Goal: Task Accomplishment & Management: Manage account settings

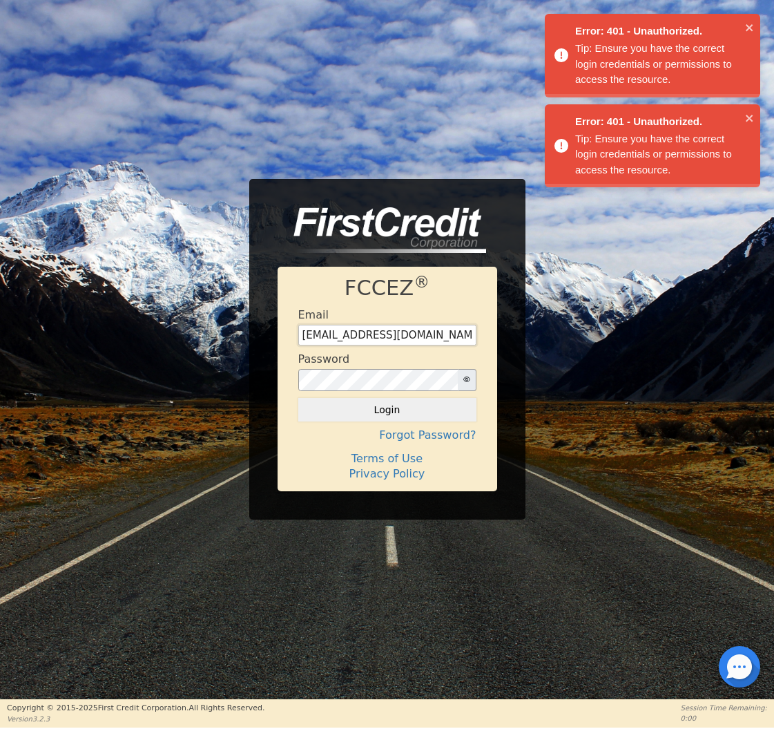
type input "[EMAIL_ADDRESS][DOMAIN_NAME]"
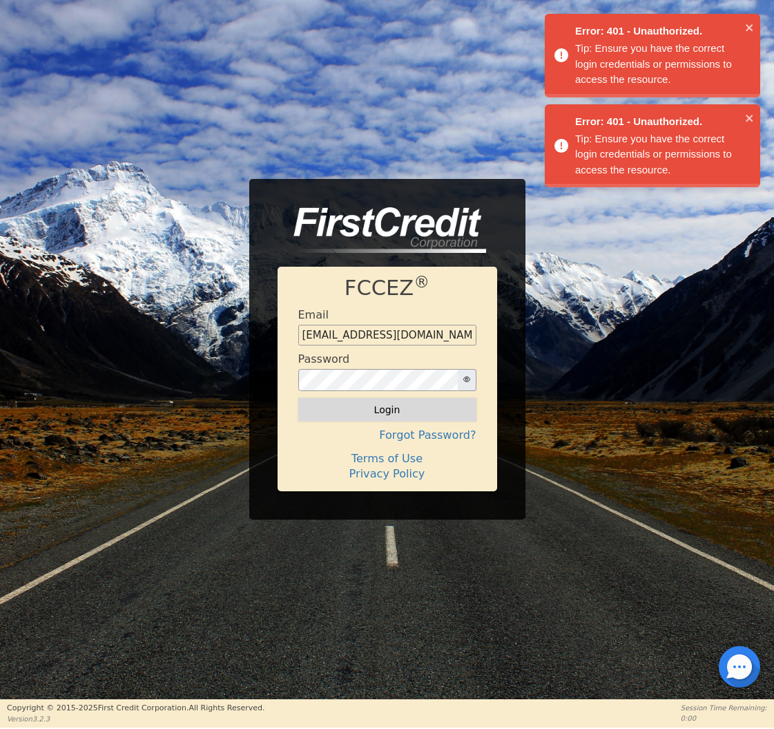
click at [343, 409] on button "Login" at bounding box center [387, 409] width 178 height 23
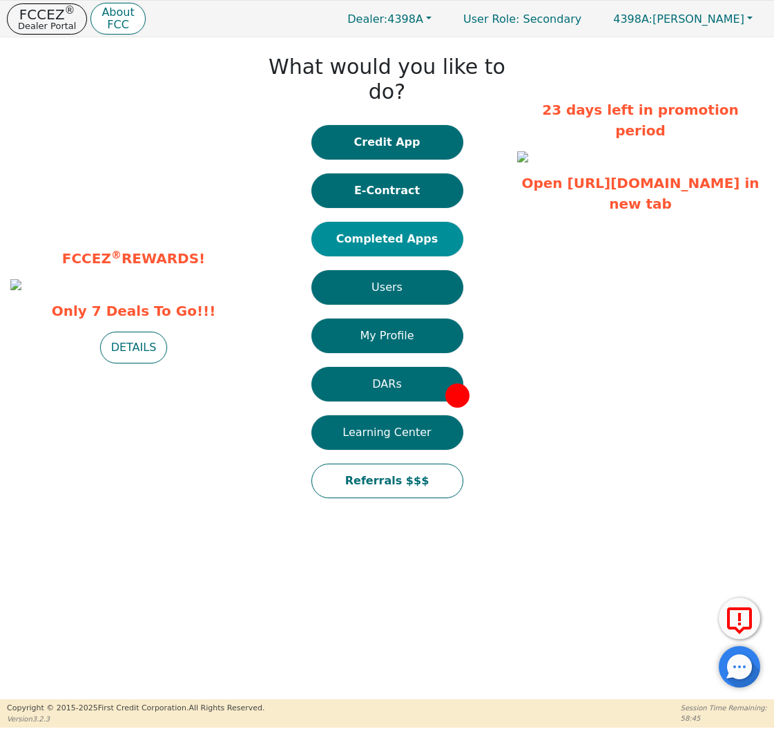
click at [365, 222] on button "Completed Apps" at bounding box center [387, 239] width 152 height 35
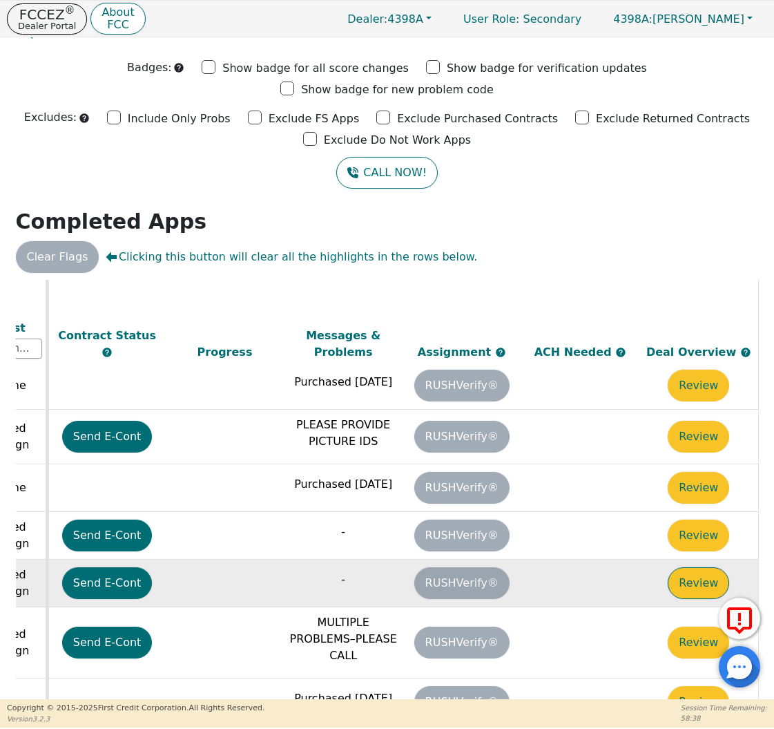
scroll to position [276, 771]
click at [680, 567] on button "Review" at bounding box center [698, 583] width 61 height 32
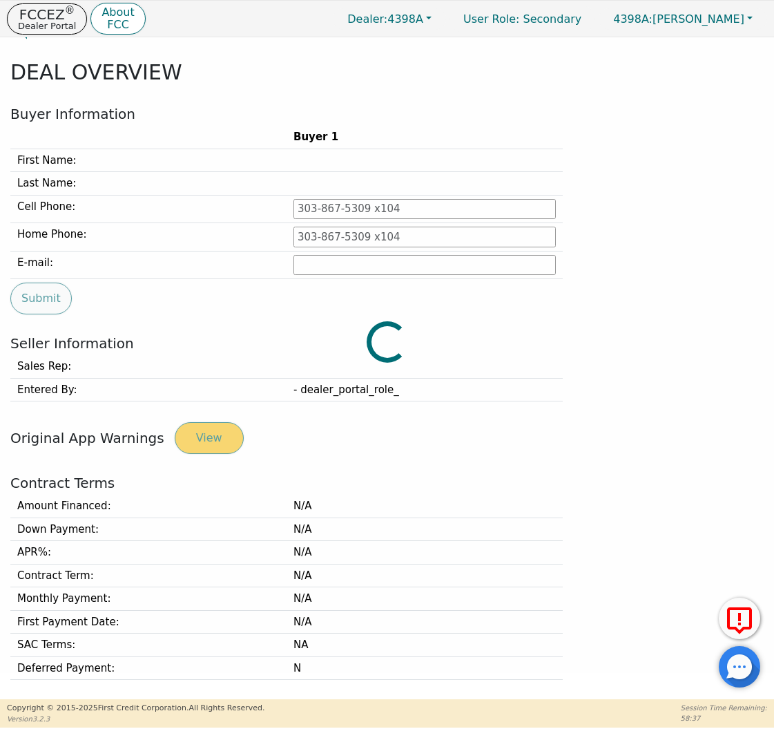
type input "[PHONE_NUMBER]"
type input "[PERSON_NAME][EMAIL_ADDRESS][PERSON_NAME][DOMAIN_NAME]"
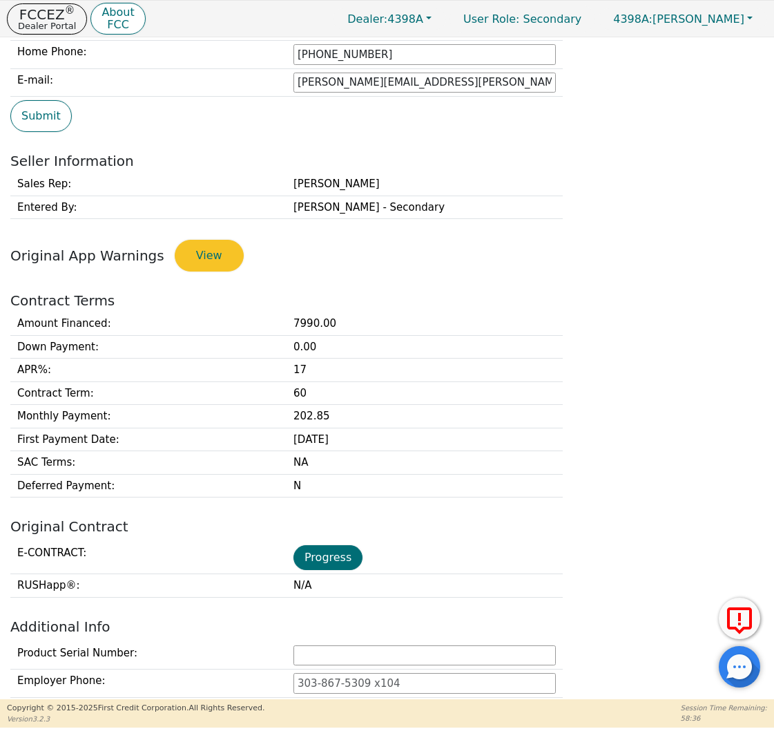
scroll to position [241, 0]
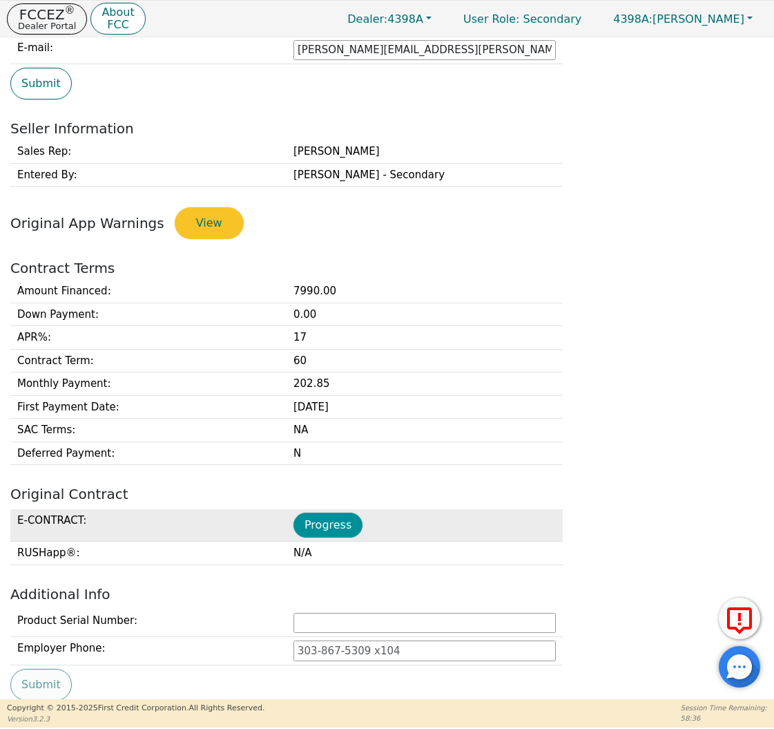
click at [330, 521] on button "Progress" at bounding box center [328, 524] width 69 height 25
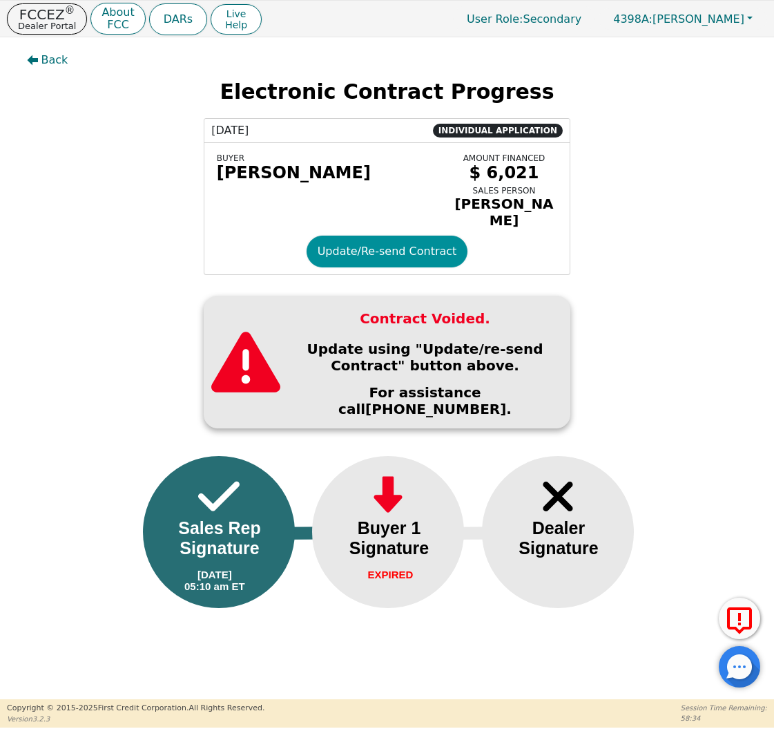
click at [378, 240] on button "Update/Re-send Contract" at bounding box center [388, 252] width 162 height 32
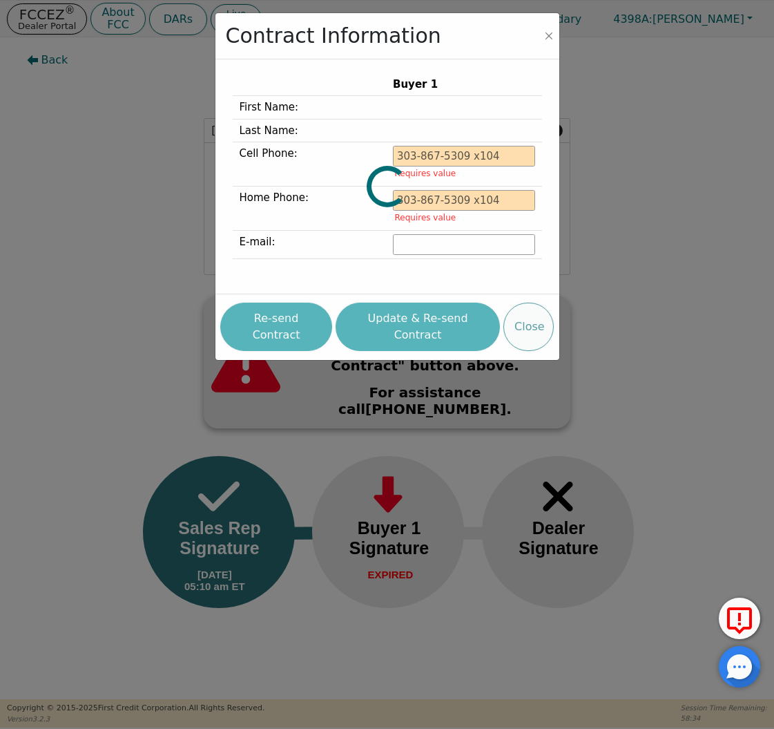
type input "[PHONE_NUMBER]"
type input "[PERSON_NAME][EMAIL_ADDRESS][PERSON_NAME][DOMAIN_NAME]"
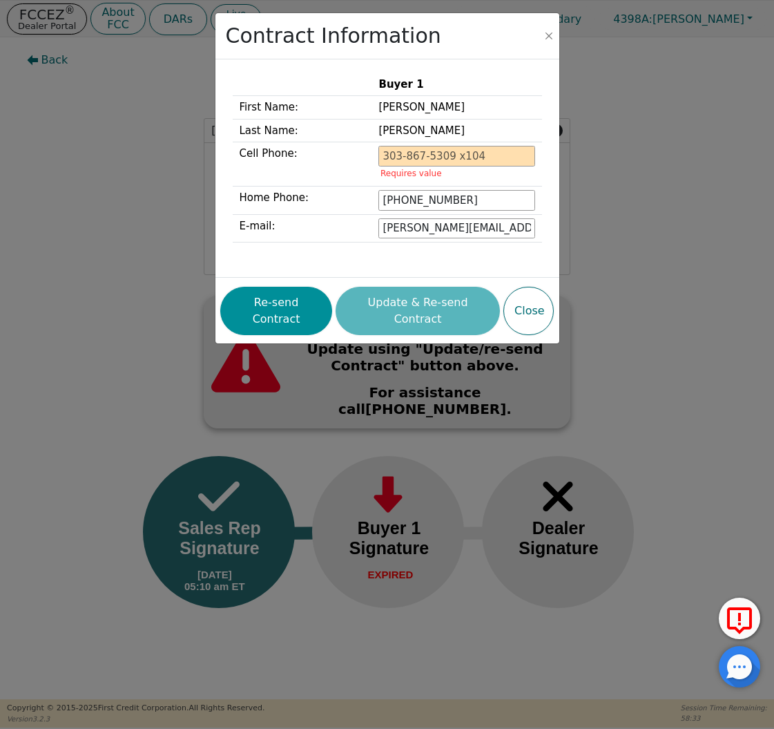
click at [303, 289] on button "Re-send Contract" at bounding box center [276, 311] width 112 height 48
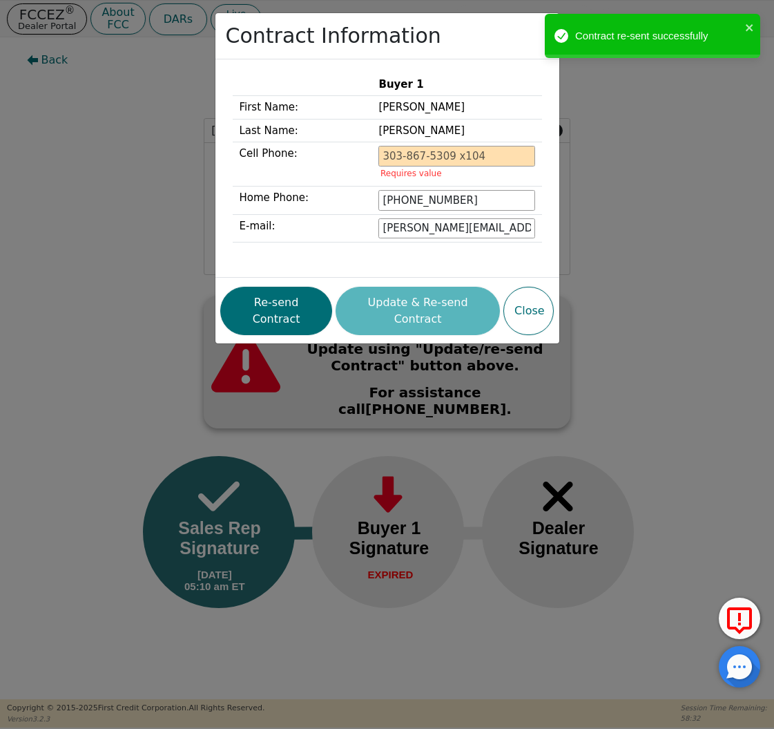
click at [110, 73] on div "Contract Information Buyer 1 First Name: [PERSON_NAME] Last Name: [PERSON_NAME]…" at bounding box center [387, 364] width 774 height 729
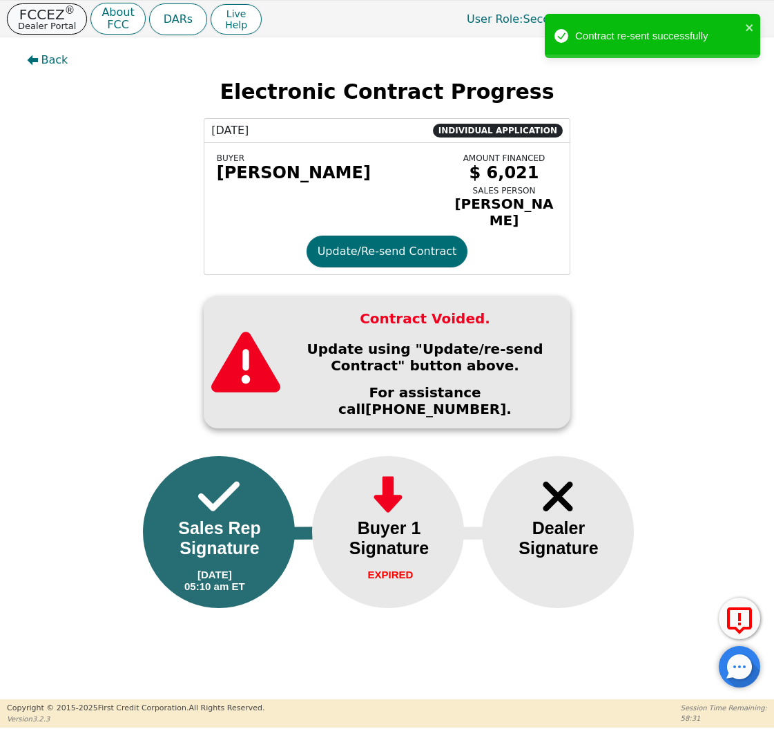
click at [50, 21] on p "Dealer Portal" at bounding box center [47, 25] width 58 height 9
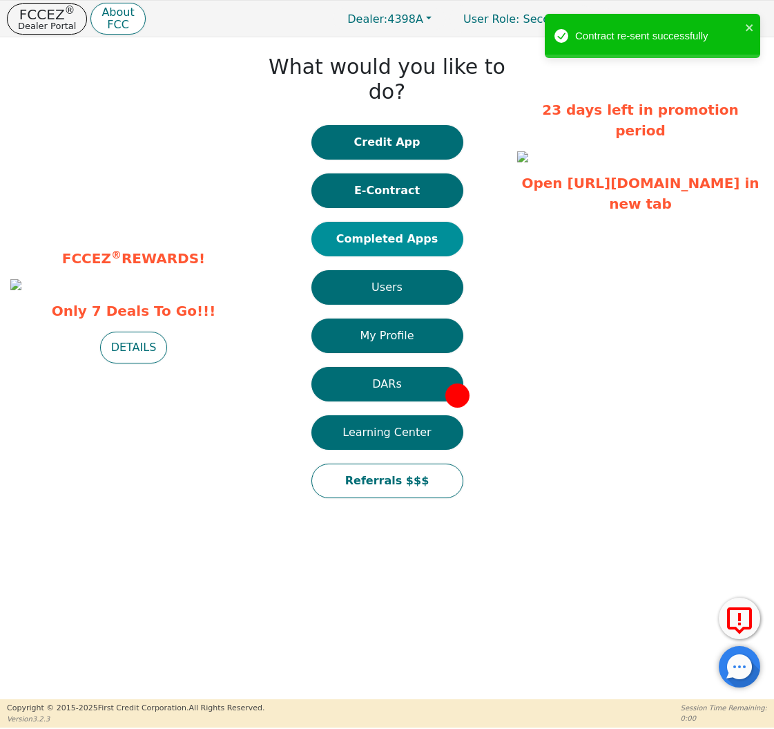
click at [416, 228] on button "Completed Apps" at bounding box center [387, 239] width 152 height 35
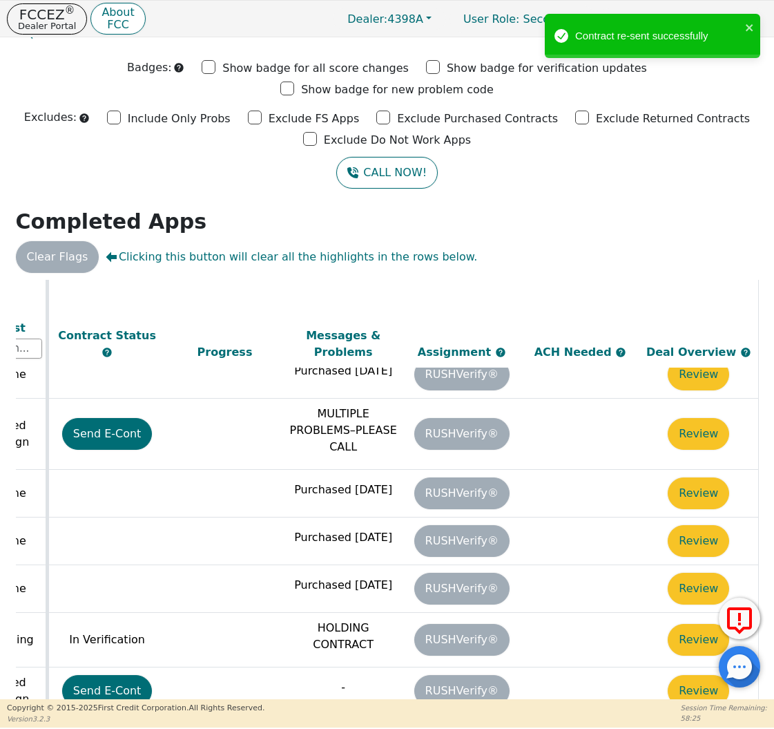
scroll to position [699, 771]
click at [45, 11] on p "FCCEZ ®" at bounding box center [47, 15] width 58 height 14
